Goal: Transaction & Acquisition: Purchase product/service

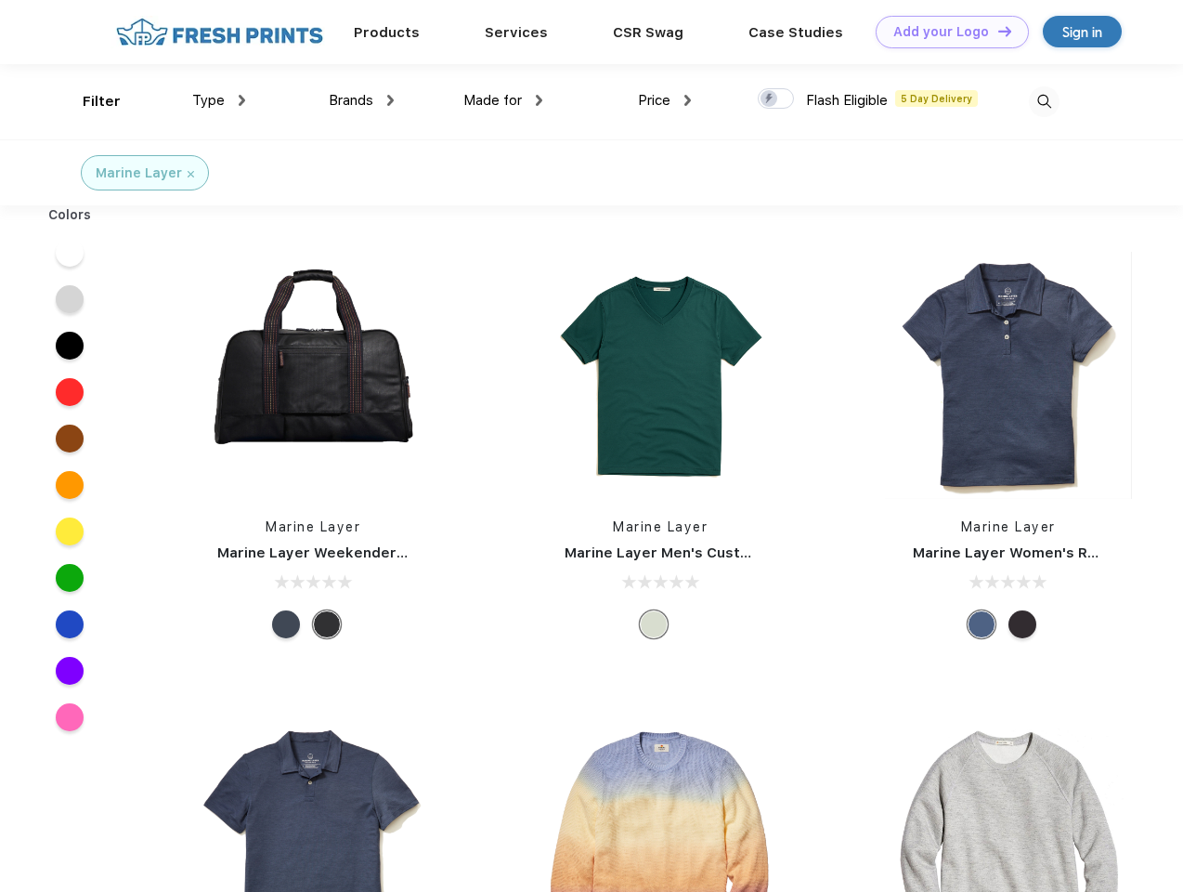
click at [946, 32] on link "Add your Logo Design Tool" at bounding box center [952, 32] width 153 height 33
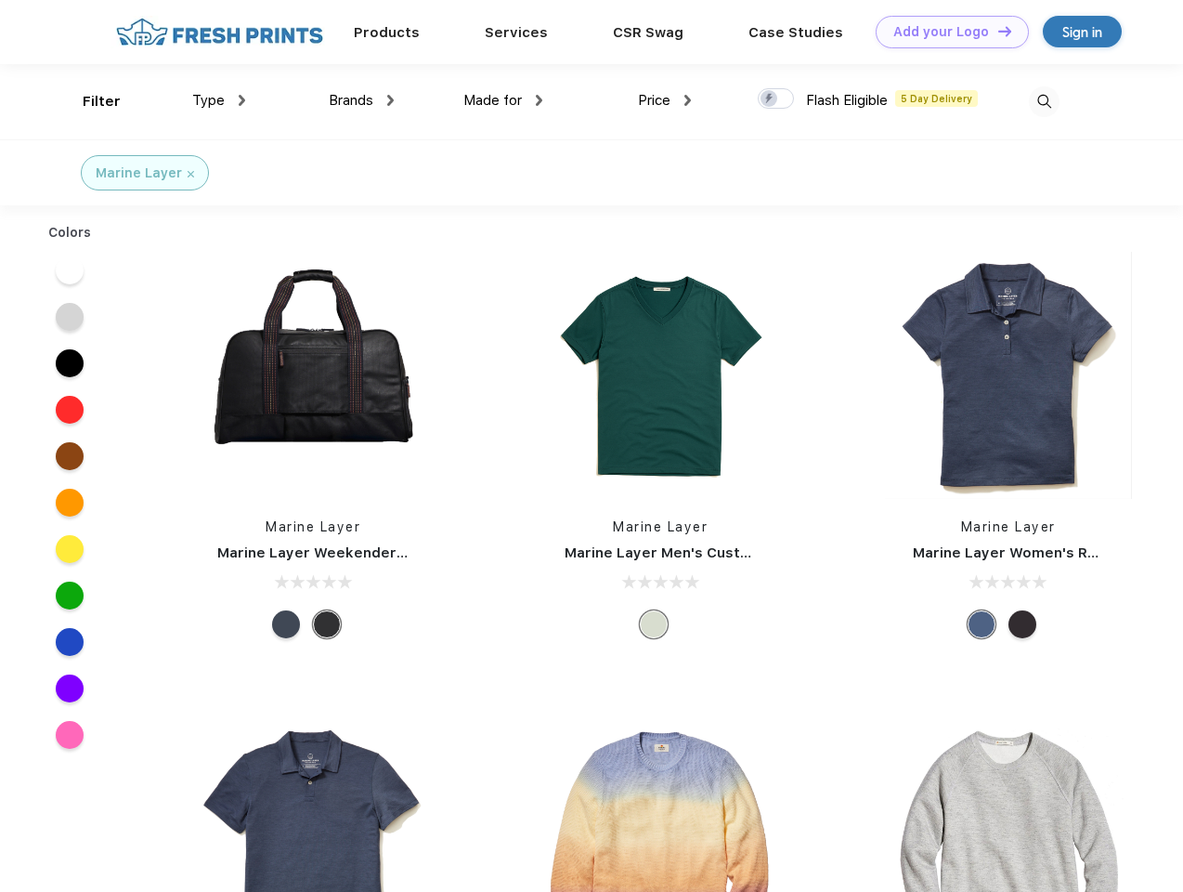
click at [0, 0] on div "Design Tool" at bounding box center [0, 0] width 0 height 0
click at [997, 31] on link "Add your Logo Design Tool" at bounding box center [952, 32] width 153 height 33
click at [89, 101] on div "Filter" at bounding box center [102, 101] width 38 height 21
click at [219, 100] on span "Type" at bounding box center [208, 100] width 33 height 17
click at [361, 100] on span "Brands" at bounding box center [351, 100] width 45 height 17
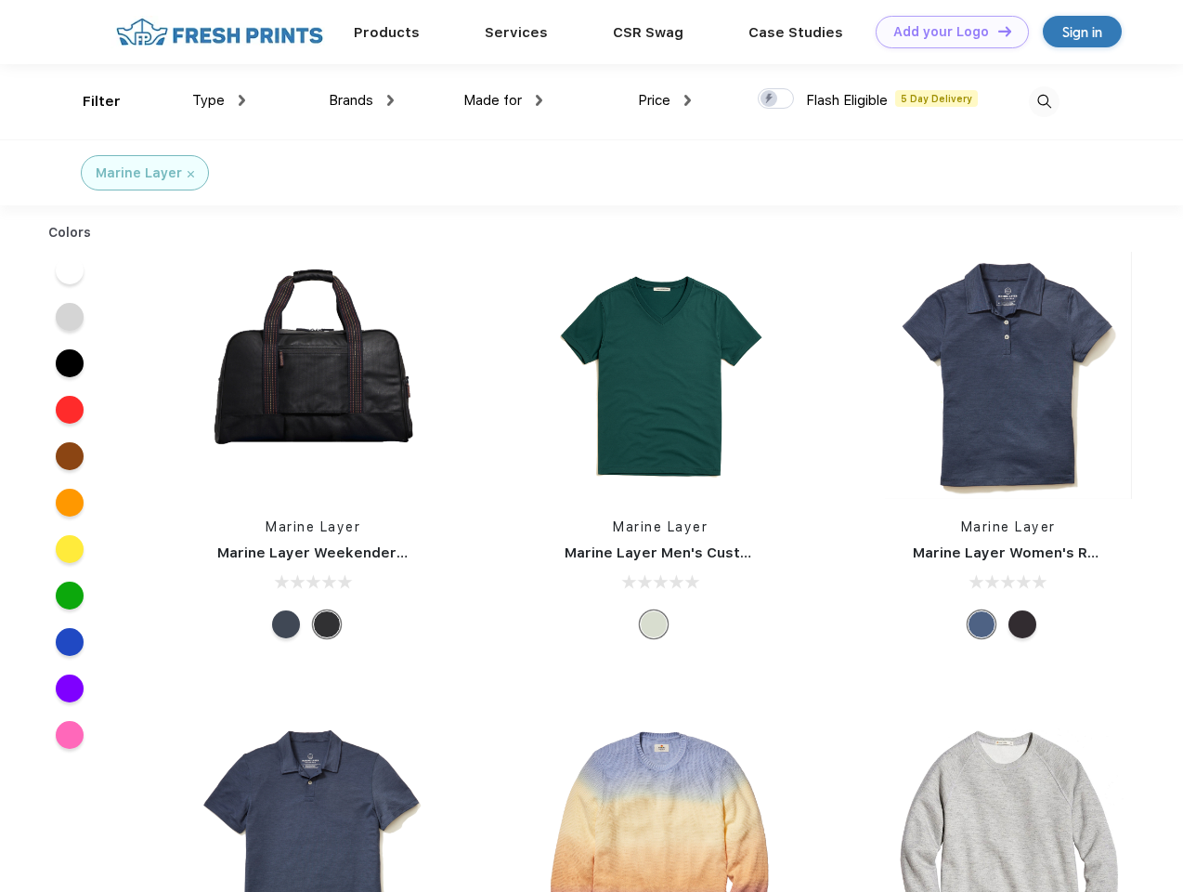
click at [503, 100] on span "Made for" at bounding box center [493, 100] width 59 height 17
click at [665, 100] on span "Price" at bounding box center [654, 100] width 33 height 17
click at [777, 99] on div at bounding box center [776, 98] width 36 height 20
click at [770, 99] on input "checkbox" at bounding box center [764, 93] width 12 height 12
click at [1044, 101] on img at bounding box center [1044, 101] width 31 height 31
